Goal: Transaction & Acquisition: Purchase product/service

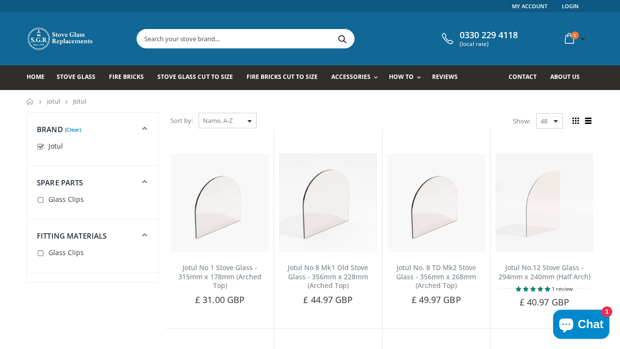
click at [173, 41] on input "text" at bounding box center [300, 39] width 326 height 18
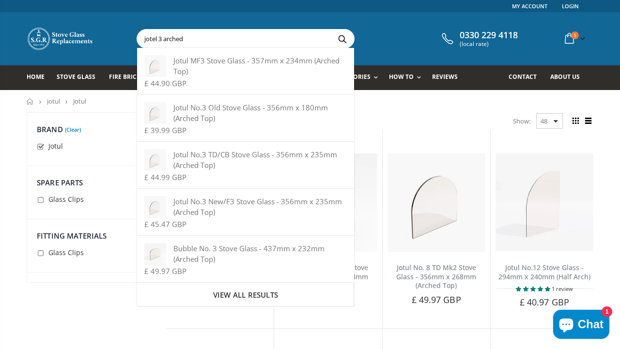
type input "jotel 3 arched"
click at [331, 30] on button "Search" at bounding box center [342, 39] width 22 height 18
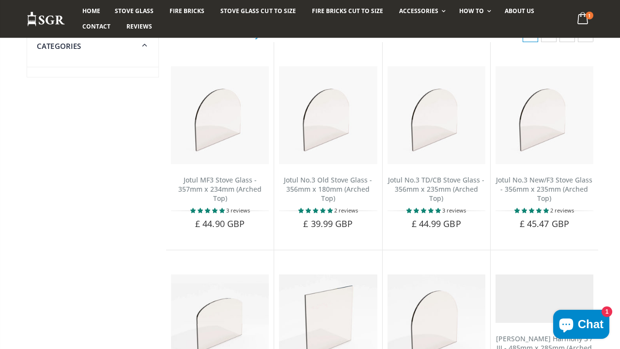
scroll to position [90, 0]
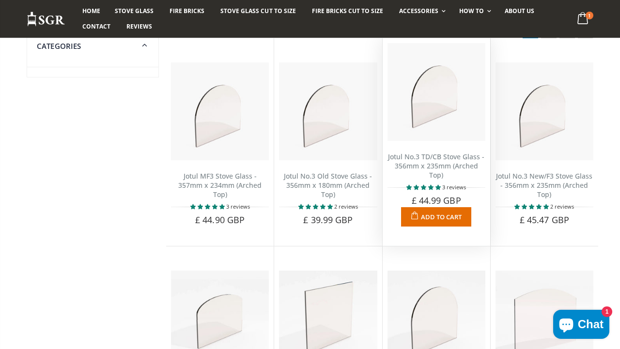
click at [433, 218] on span "Add to Cart" at bounding box center [441, 217] width 41 height 9
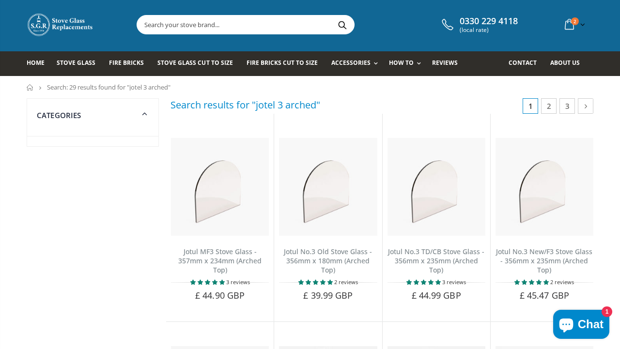
scroll to position [0, 0]
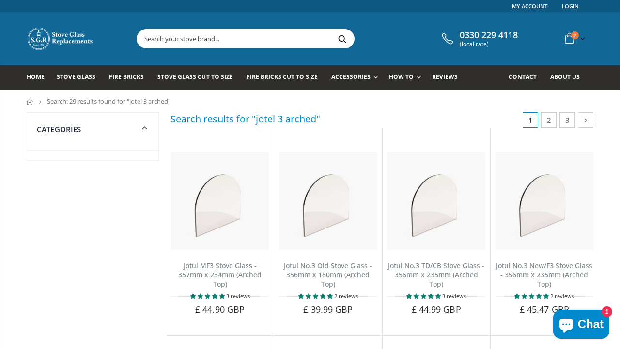
click at [145, 127] on icon at bounding box center [145, 127] width 12 height 11
click at [69, 78] on span "Stove Glass" at bounding box center [76, 77] width 39 height 8
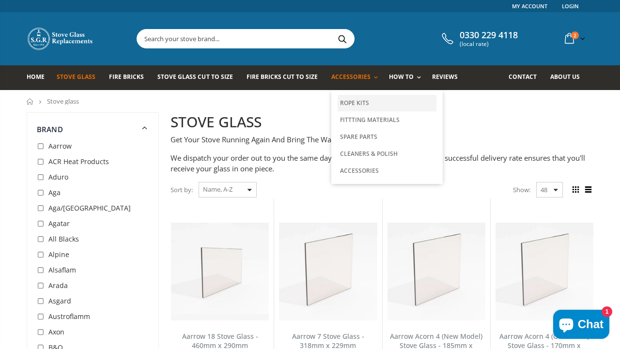
click at [349, 102] on link "Rope Kits" at bounding box center [387, 103] width 99 height 16
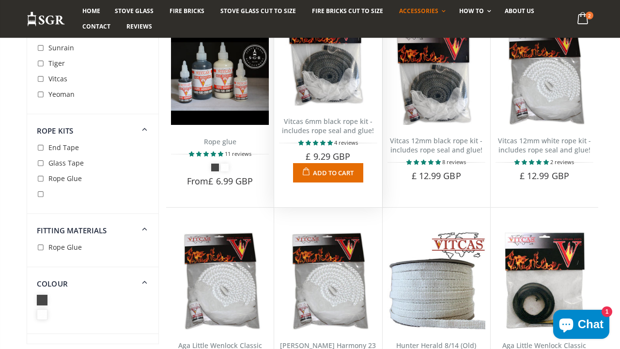
scroll to position [539, 0]
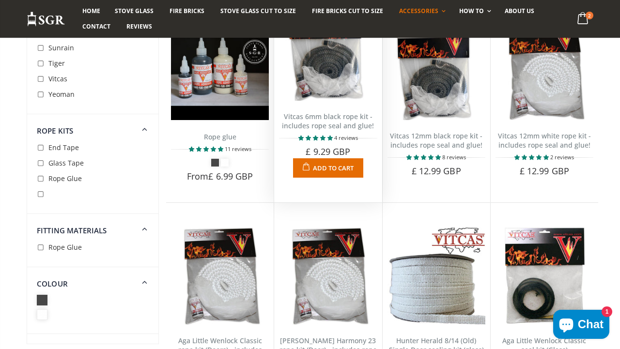
click at [331, 169] on span "Add to Cart" at bounding box center [333, 168] width 41 height 9
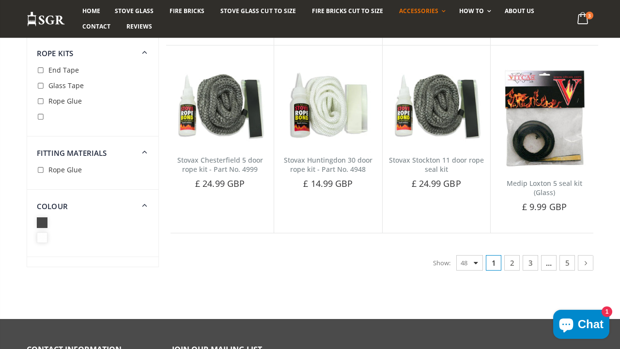
scroll to position [2329, 0]
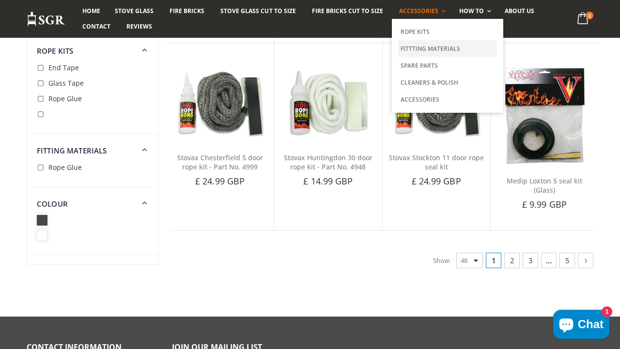
click at [443, 50] on link "Fittting Materials" at bounding box center [447, 48] width 99 height 17
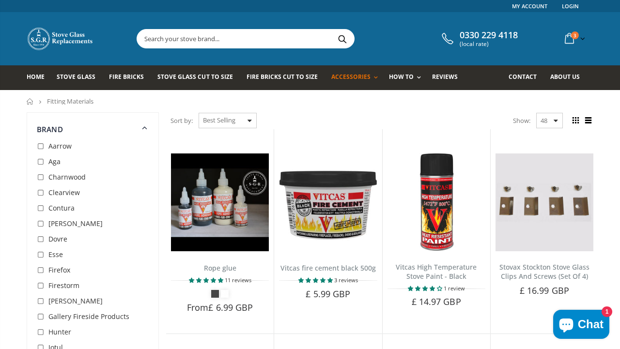
click at [256, 44] on input "text" at bounding box center [300, 39] width 326 height 18
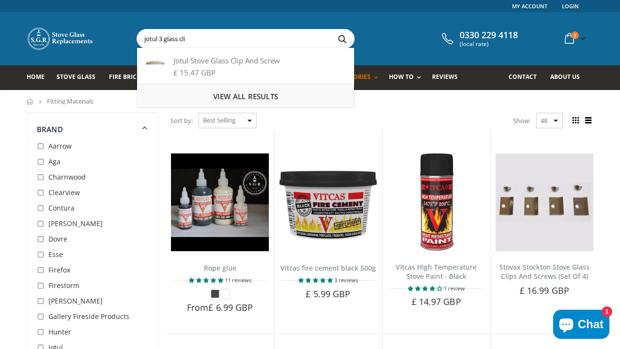
type input "jotul 3 glass cli"
click at [259, 97] on span "View all results" at bounding box center [245, 97] width 65 height 10
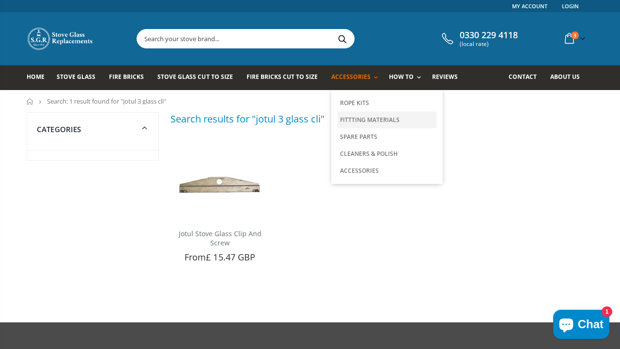
click at [355, 121] on link "Fittting Materials" at bounding box center [387, 119] width 99 height 17
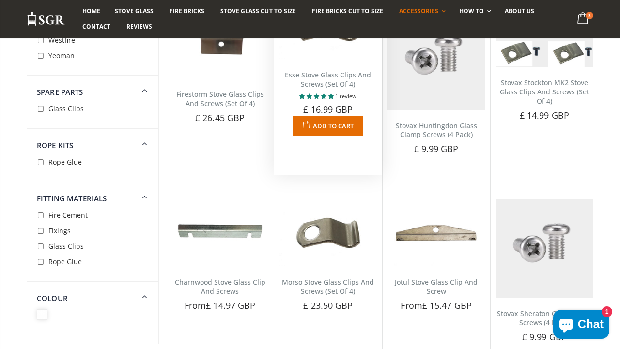
scroll to position [924, 0]
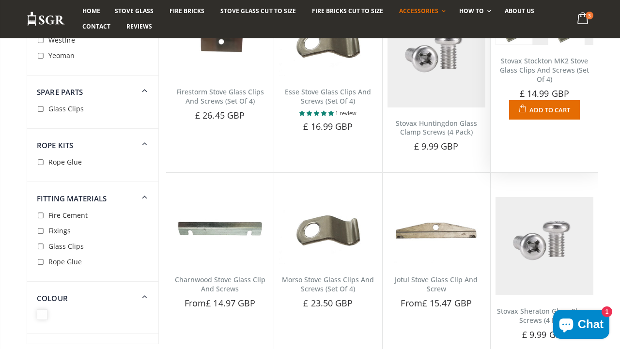
click at [535, 94] on span "£ 14.99 GBP" at bounding box center [544, 94] width 49 height 12
click at [545, 67] on link "Stovax Stockton MK2 Stove Glass Clips And Screws (Set Of 4)" at bounding box center [544, 70] width 89 height 28
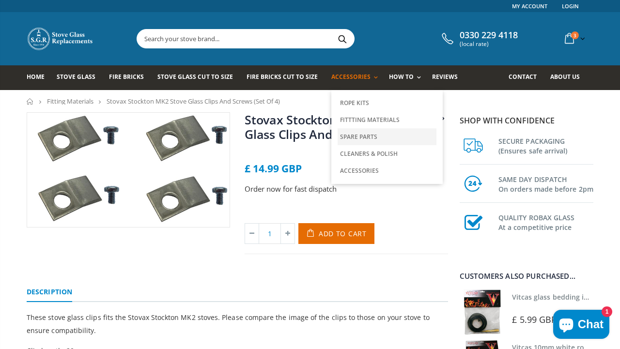
click at [361, 139] on link "Spare Parts" at bounding box center [387, 136] width 99 height 17
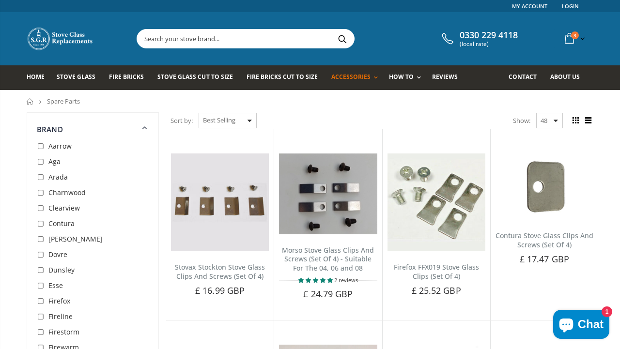
click at [213, 40] on input "text" at bounding box center [300, 39] width 326 height 18
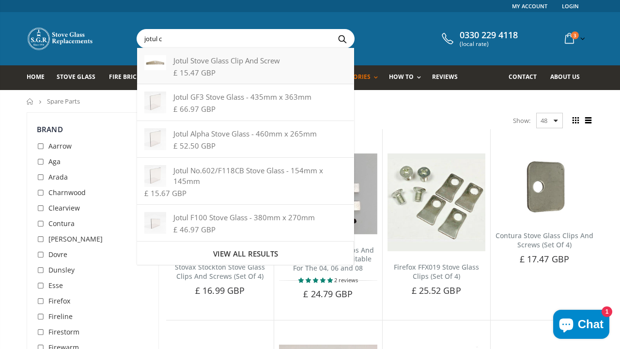
type input "jotul c"
click at [237, 63] on div "Jotul Stove Glass Clip And Screw" at bounding box center [245, 60] width 202 height 11
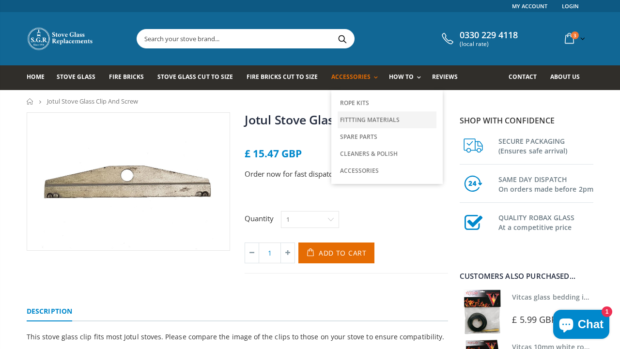
click at [353, 119] on link "Fittting Materials" at bounding box center [387, 119] width 99 height 17
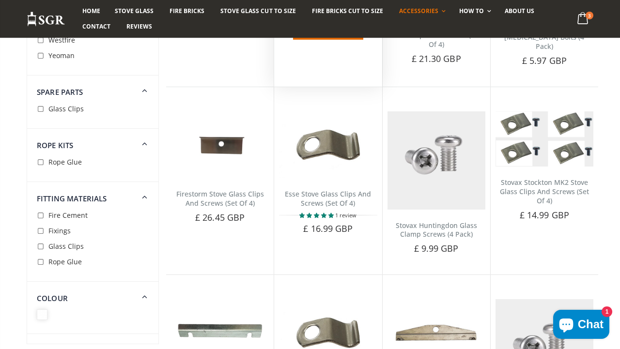
scroll to position [823, 0]
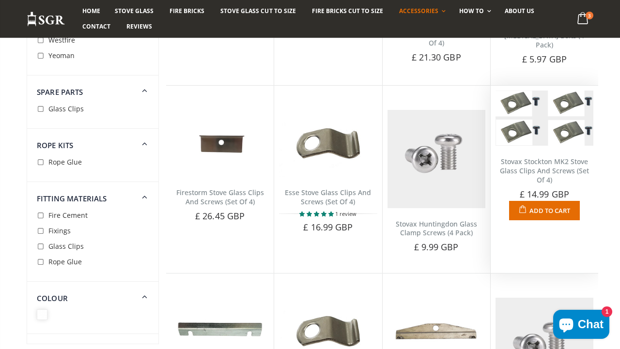
click at [538, 125] on img at bounding box center [545, 118] width 98 height 55
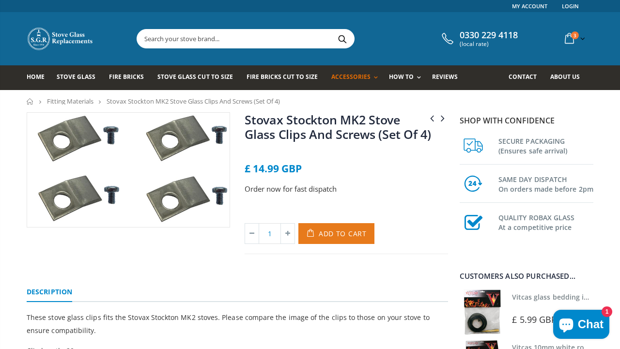
click at [328, 236] on span "Add to Cart" at bounding box center [343, 233] width 48 height 9
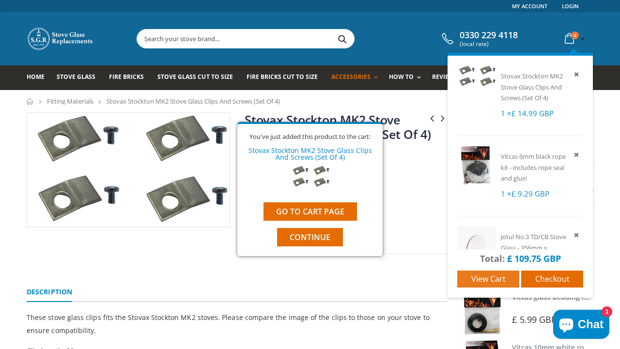
click at [494, 280] on span "View cart" at bounding box center [488, 279] width 34 height 11
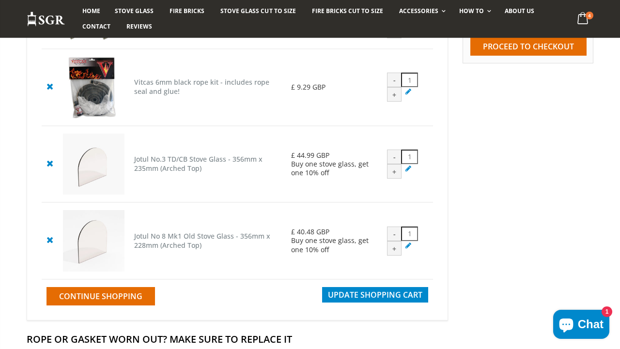
scroll to position [184, 0]
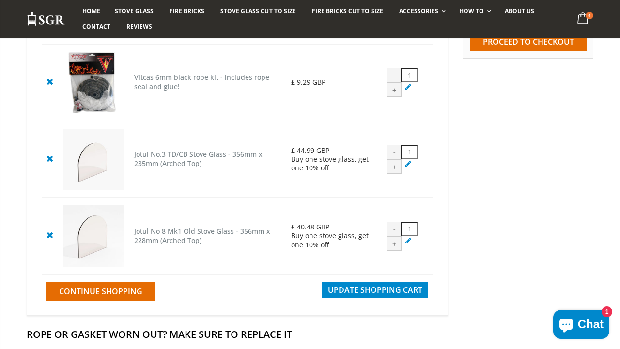
click at [395, 153] on div "-" at bounding box center [394, 152] width 15 height 15
click at [51, 161] on icon at bounding box center [50, 159] width 12 height 12
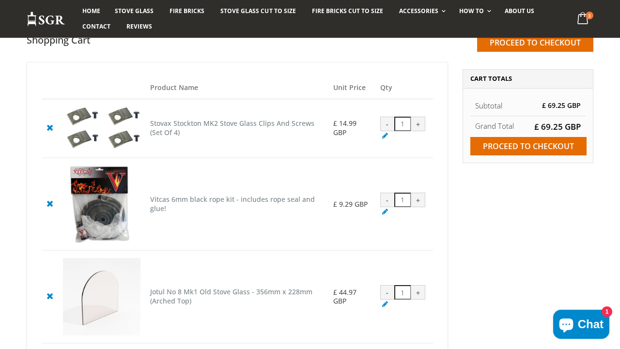
scroll to position [77, 0]
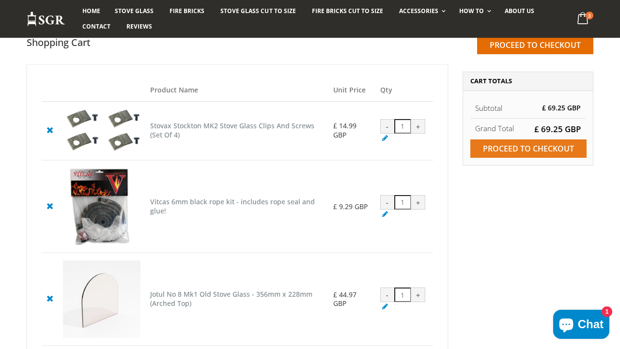
click at [518, 154] on input "Proceed to checkout" at bounding box center [528, 149] width 116 height 18
